Goal: Information Seeking & Learning: Learn about a topic

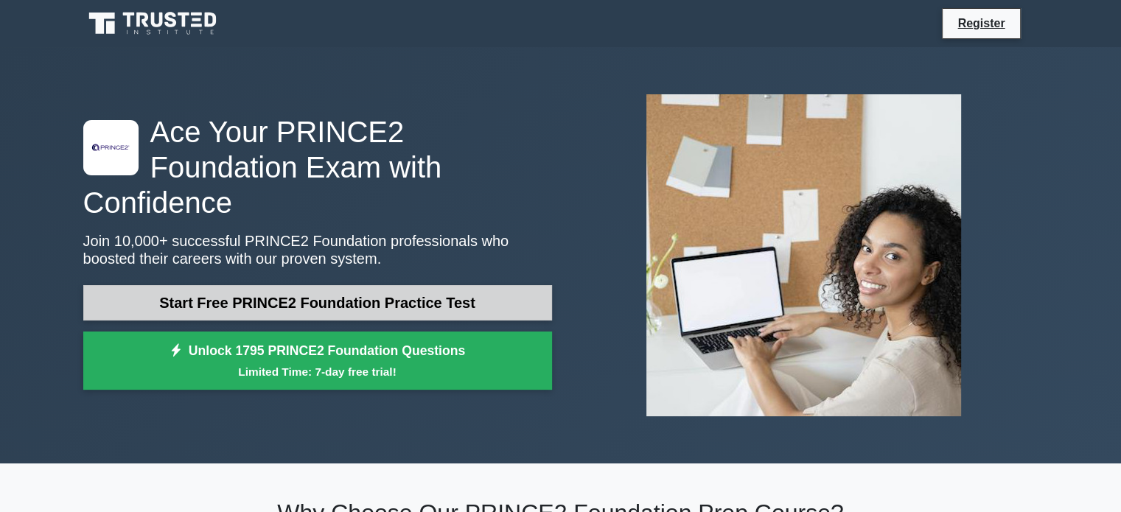
click at [487, 285] on link "Start Free PRINCE2 Foundation Practice Test" at bounding box center [317, 302] width 469 height 35
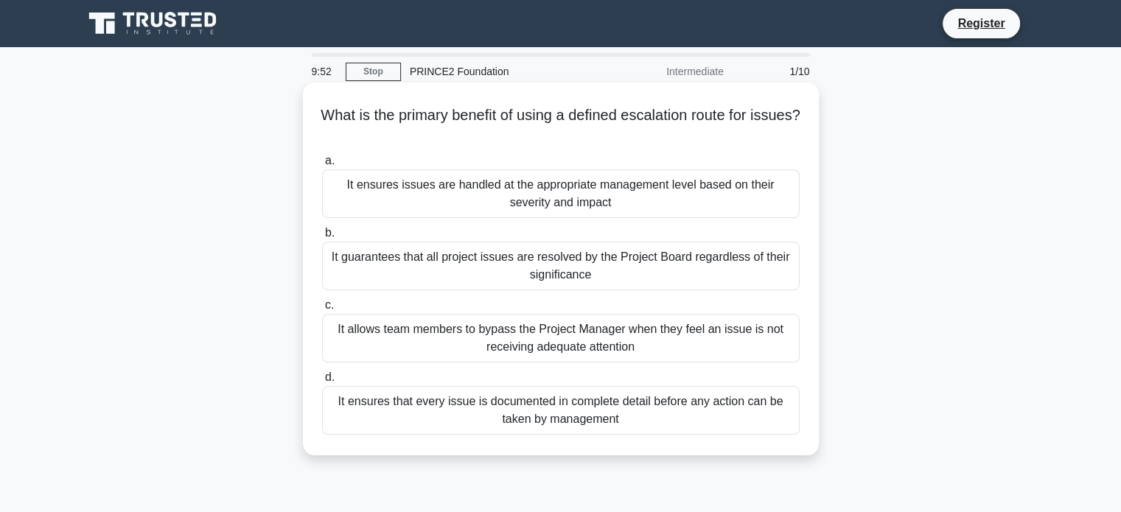
click at [489, 276] on div "It guarantees that all project issues are resolved by the Project Board regardl…" at bounding box center [561, 266] width 478 height 49
click at [322, 238] on input "b. It guarantees that all project issues are resolved by the Project Board rega…" at bounding box center [322, 233] width 0 height 10
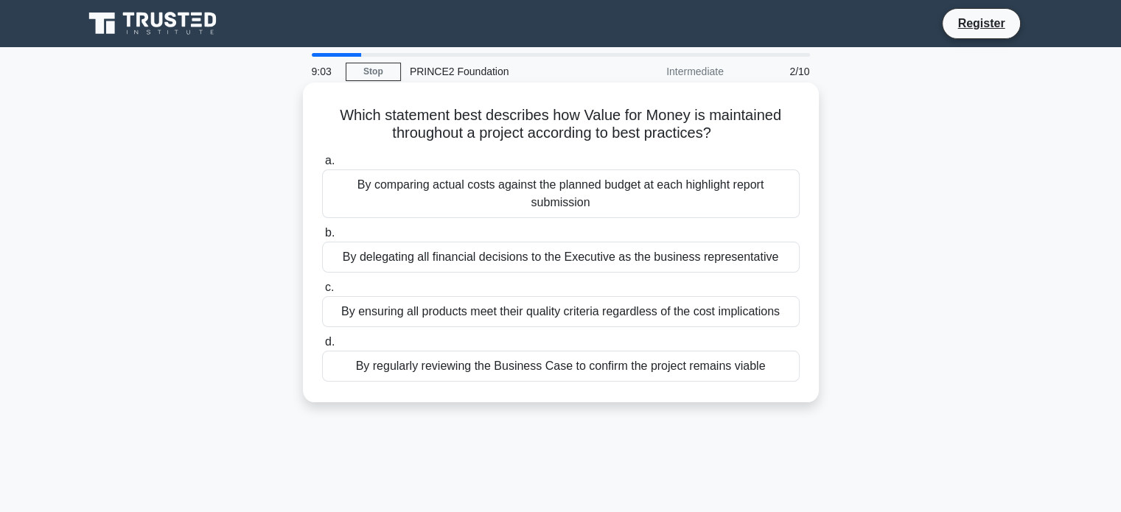
click at [616, 192] on div "By comparing actual costs against the planned budget at each highlight report s…" at bounding box center [561, 194] width 478 height 49
click at [322, 166] on input "a. By comparing actual costs against the planned budget at each highlight repor…" at bounding box center [322, 161] width 0 height 10
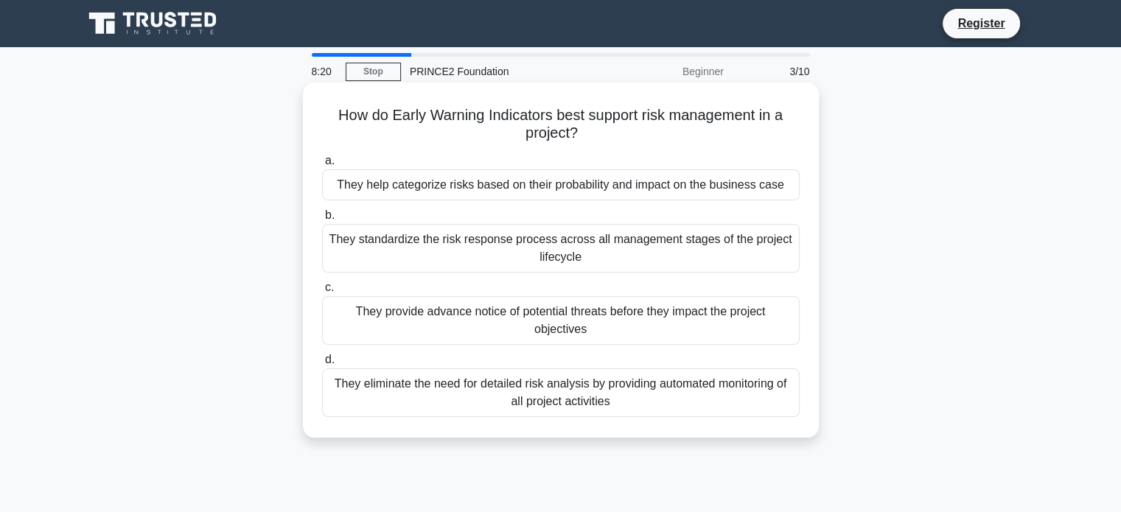
click at [615, 329] on div "They provide advance notice of potential threats before they impact the project…" at bounding box center [561, 320] width 478 height 49
click at [322, 293] on input "c. They provide advance notice of potential threats before they impact the proj…" at bounding box center [322, 288] width 0 height 10
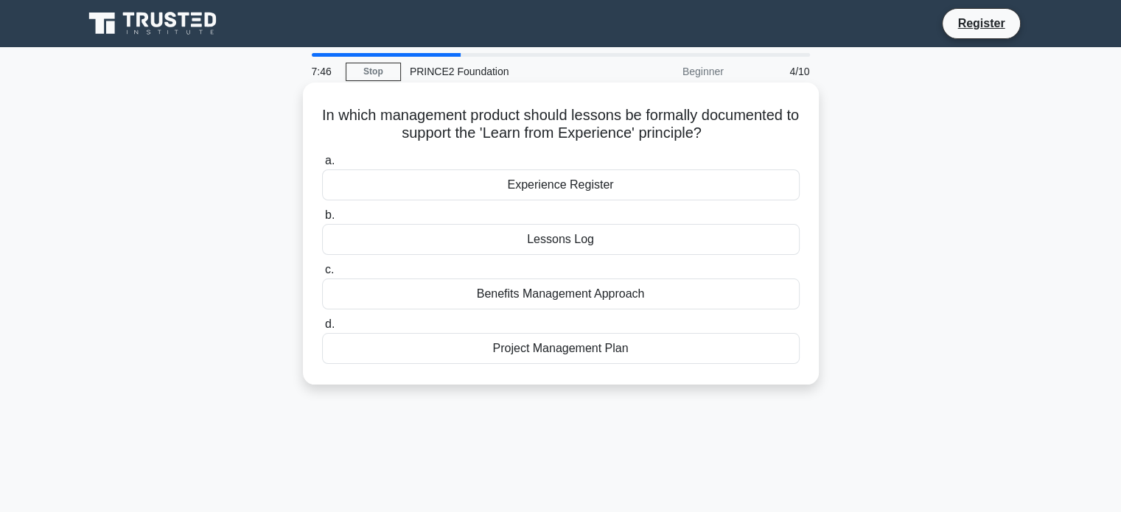
click at [600, 185] on div "Experience Register" at bounding box center [561, 185] width 478 height 31
click at [322, 166] on input "a. Experience Register" at bounding box center [322, 161] width 0 height 10
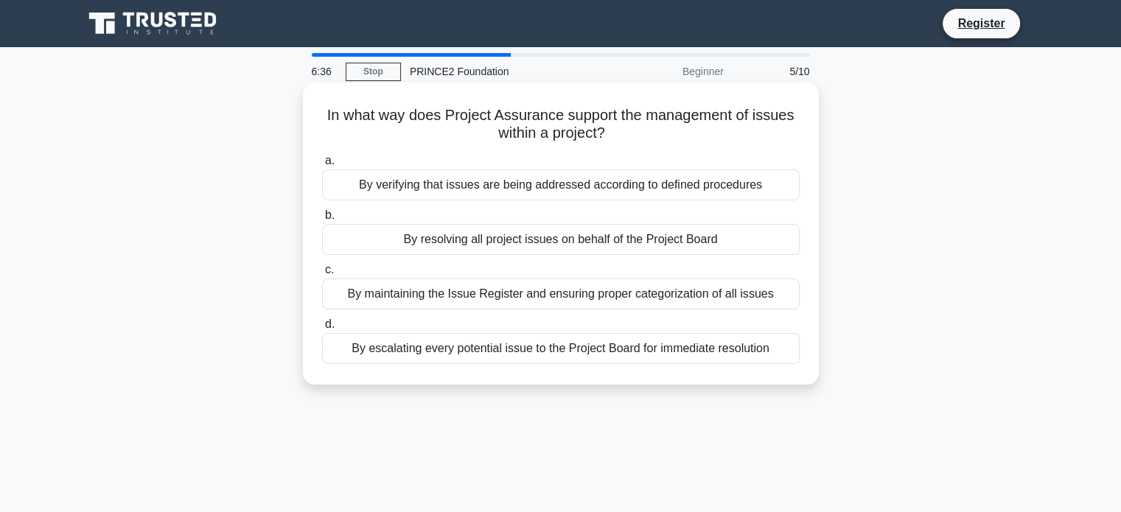
click at [613, 181] on div "By verifying that issues are being addressed according to defined procedures" at bounding box center [561, 185] width 478 height 31
click at [322, 166] on input "a. By verifying that issues are being addressed according to defined procedures" at bounding box center [322, 161] width 0 height 10
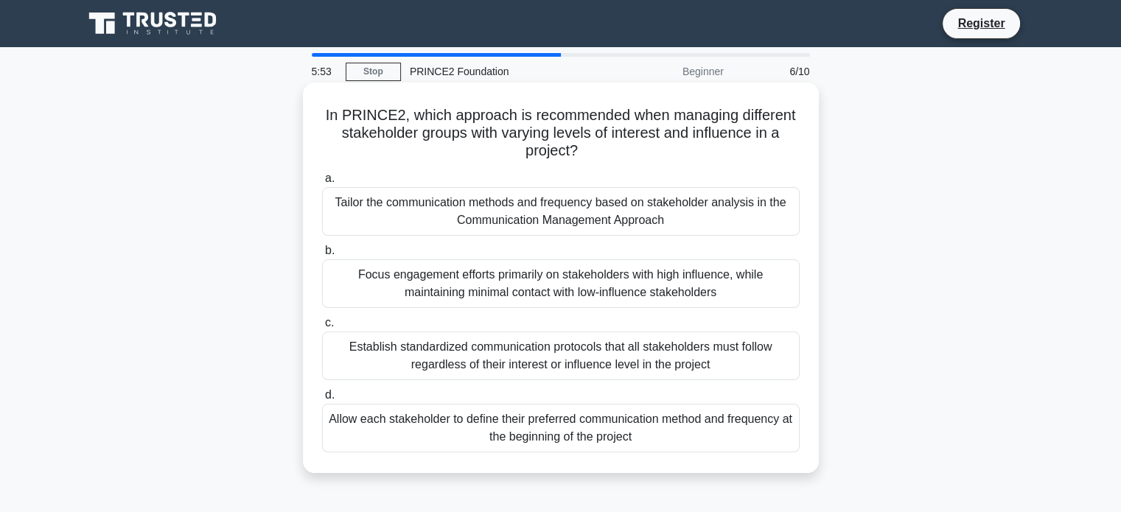
click at [584, 227] on div "Tailor the communication methods and frequency based on stakeholder analysis in…" at bounding box center [561, 211] width 478 height 49
click at [322, 184] on input "a. Tailor the communication methods and frequency based on stakeholder analysis…" at bounding box center [322, 179] width 0 height 10
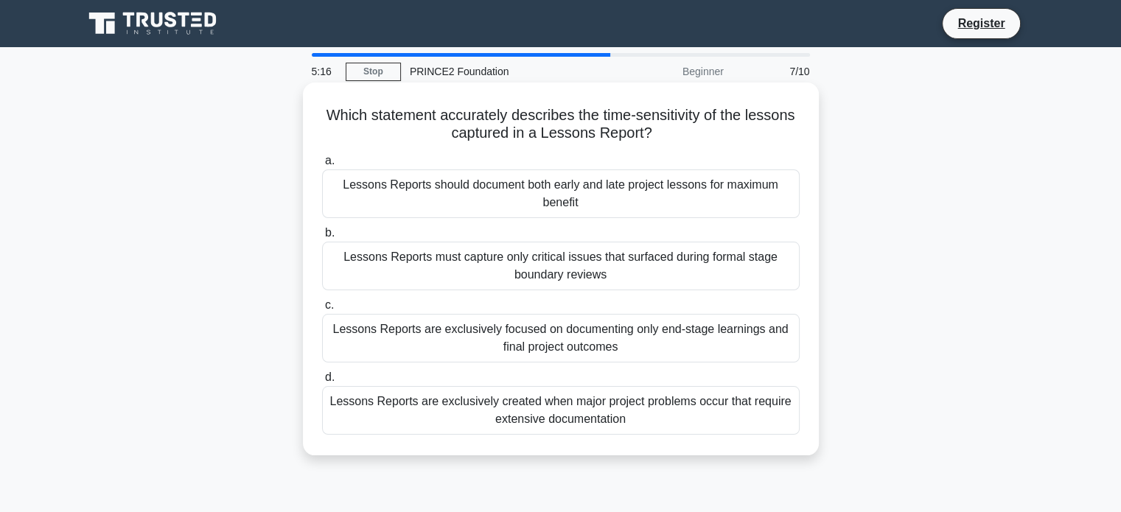
click at [595, 205] on div "Lessons Reports should document both early and late project lessons for maximum…" at bounding box center [561, 194] width 478 height 49
click at [322, 166] on input "a. Lessons Reports should document both early and late project lessons for maxi…" at bounding box center [322, 161] width 0 height 10
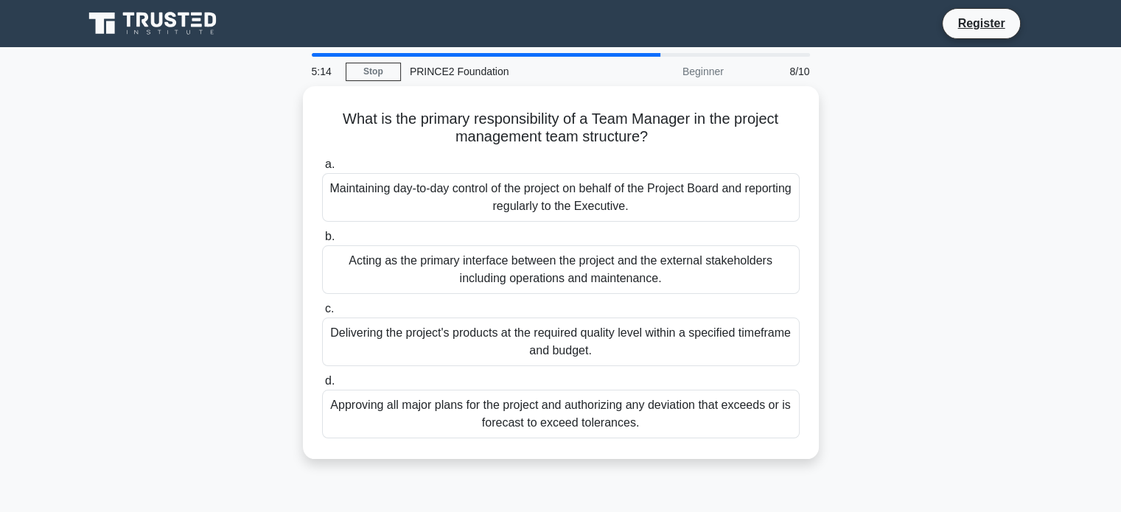
click at [595, 205] on div "Maintaining day-to-day control of the project on behalf of the Project Board an…" at bounding box center [561, 197] width 478 height 49
click at [322, 170] on input "a. Maintaining day-to-day control of the project on behalf of the Project Board…" at bounding box center [322, 165] width 0 height 10
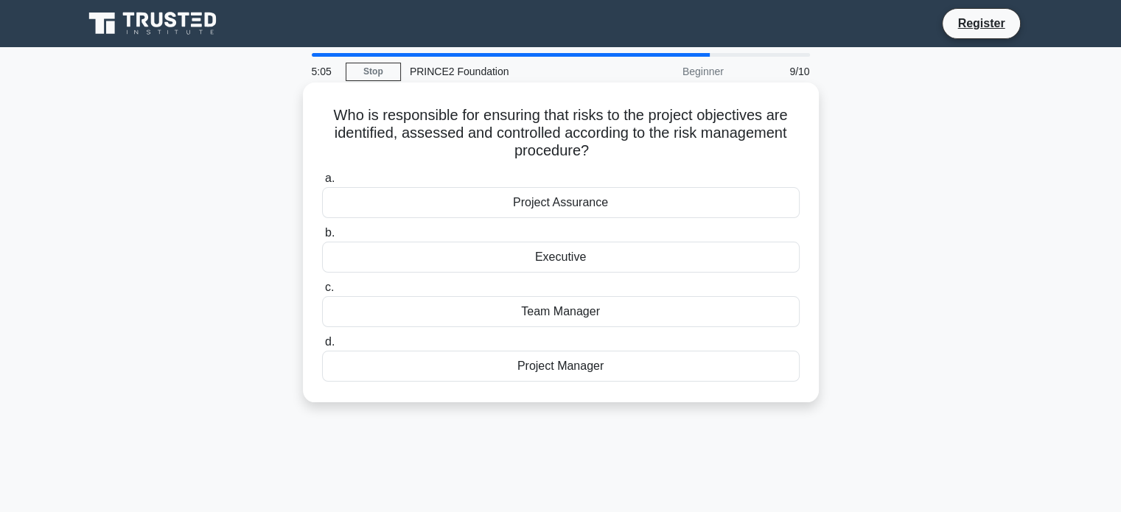
click at [565, 368] on div "Project Manager" at bounding box center [561, 366] width 478 height 31
click at [322, 347] on input "d. Project Manager" at bounding box center [322, 343] width 0 height 10
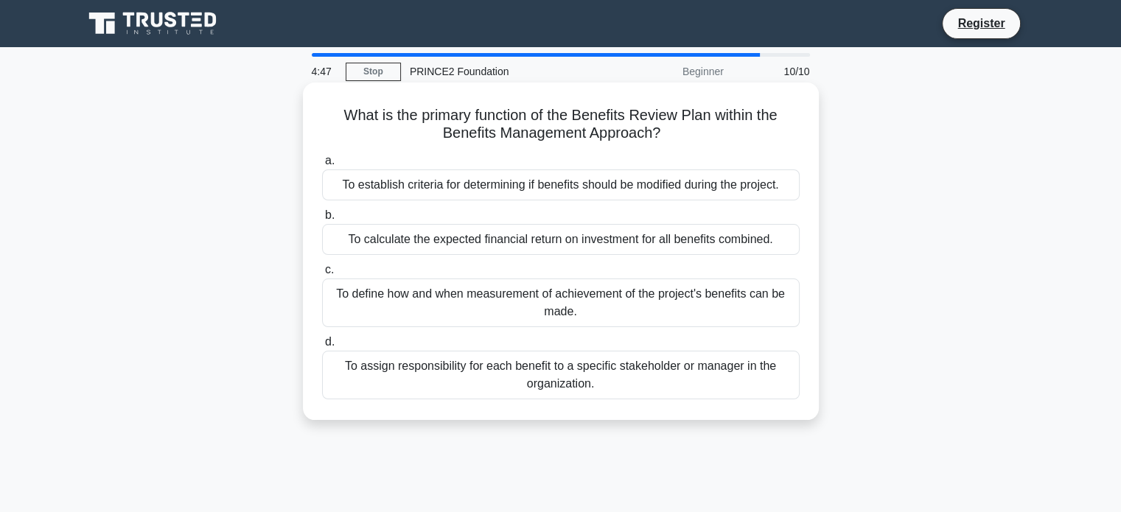
click at [643, 378] on div "To assign responsibility for each benefit to a specific stakeholder or manager …" at bounding box center [561, 375] width 478 height 49
click at [322, 347] on input "d. To assign responsibility for each benefit to a specific stakeholder or manag…" at bounding box center [322, 343] width 0 height 10
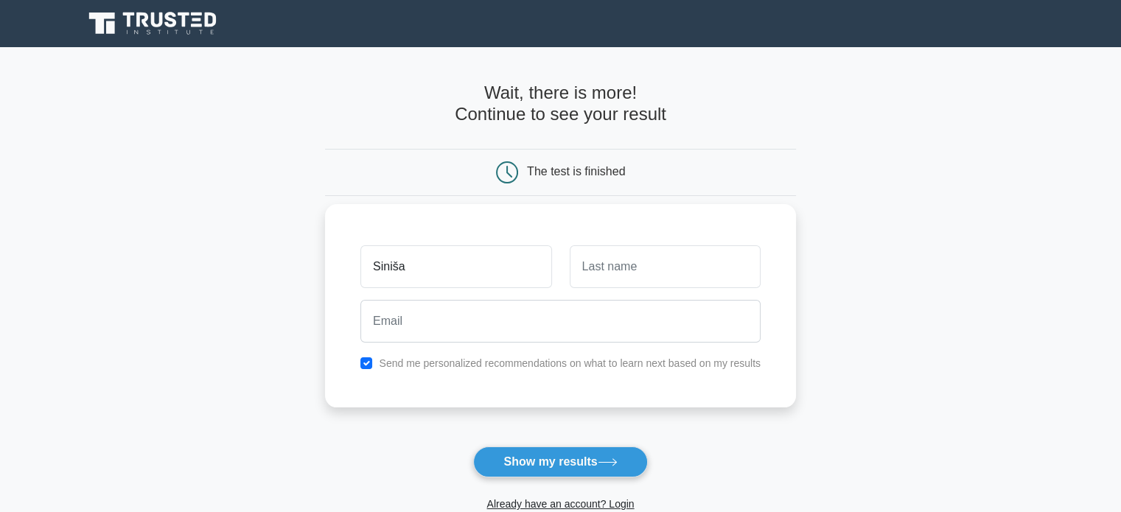
type input "Siniša"
type input "[PERSON_NAME]"
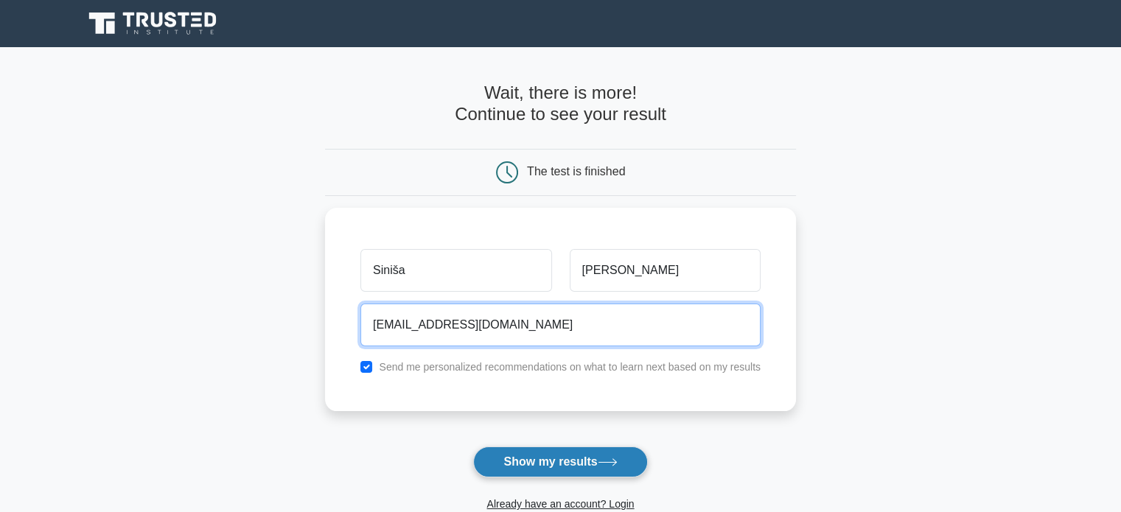
type input "sinisa.janjetovic@gmail.com"
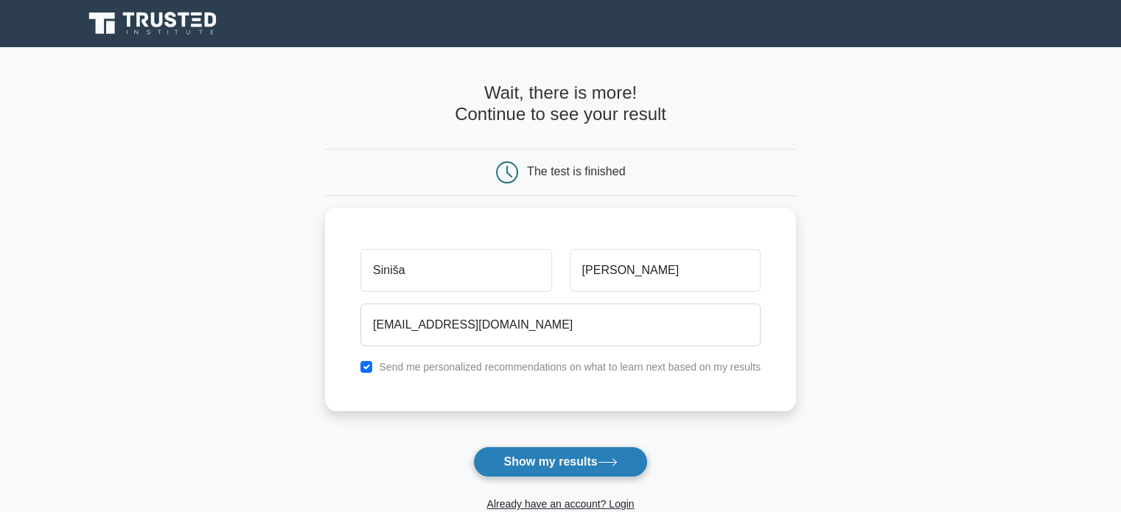
click at [610, 473] on button "Show my results" at bounding box center [560, 462] width 174 height 31
